Goal: Task Accomplishment & Management: Use online tool/utility

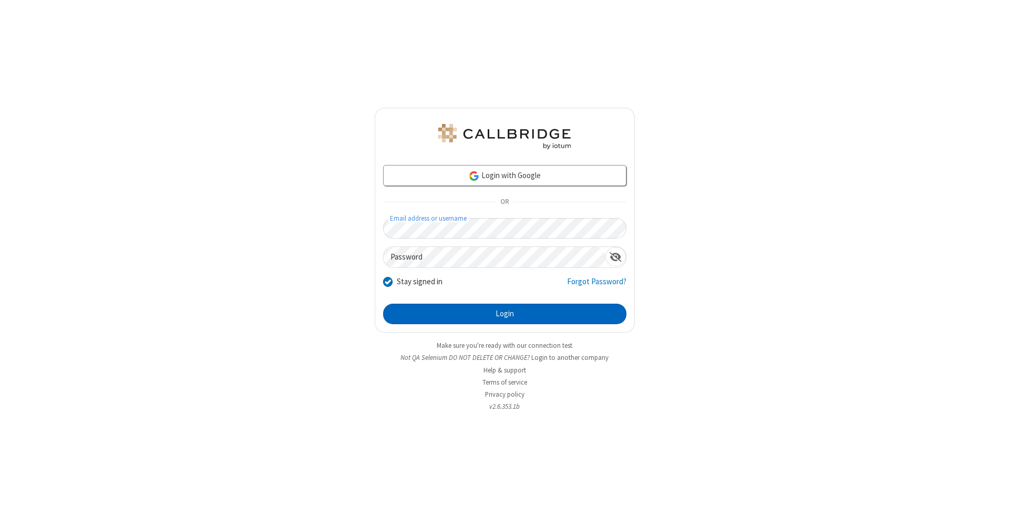
click at [504, 314] on button "Login" at bounding box center [504, 314] width 243 height 21
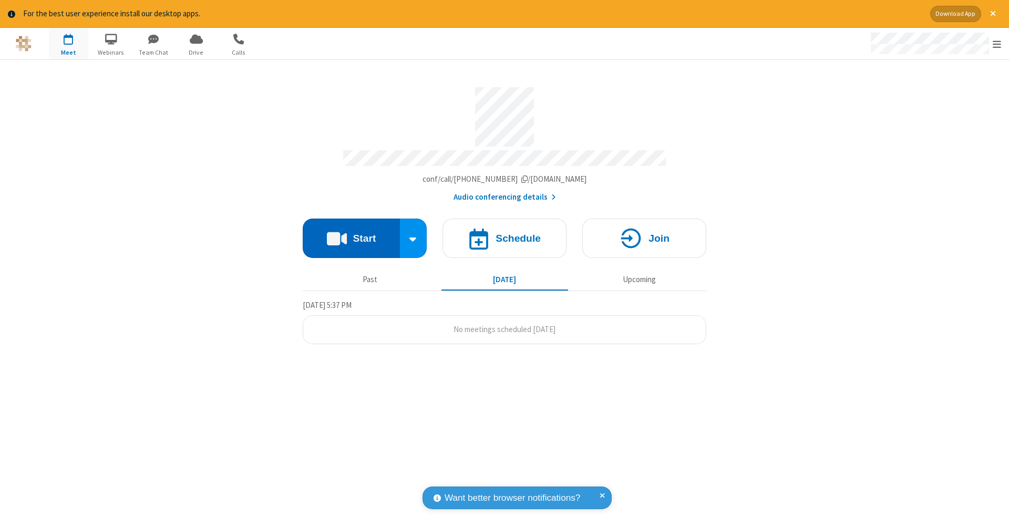
click at [351, 233] on button "Start" at bounding box center [351, 238] width 97 height 39
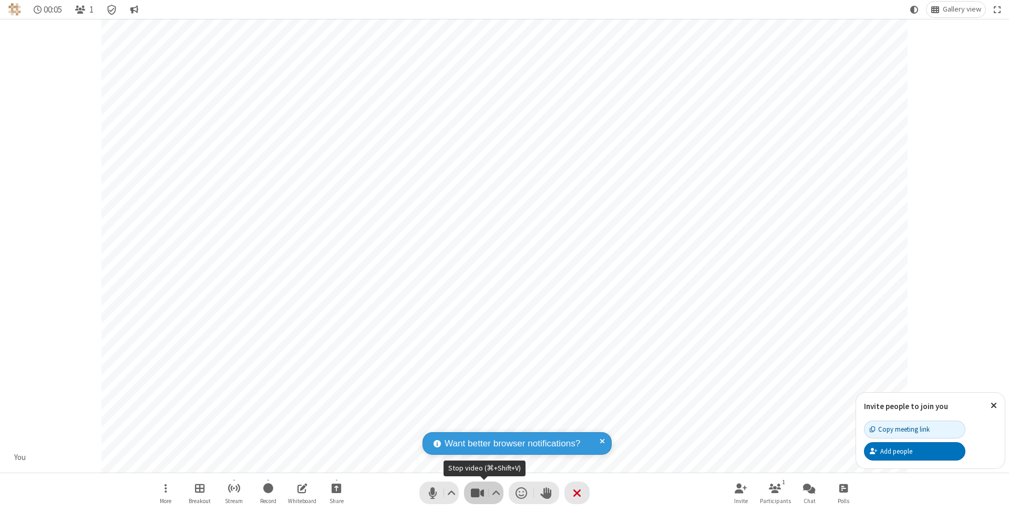
click at [477, 493] on span "Stop video (⌘+Shift+V)" at bounding box center [477, 492] width 16 height 15
